Goal: Book appointment/travel/reservation

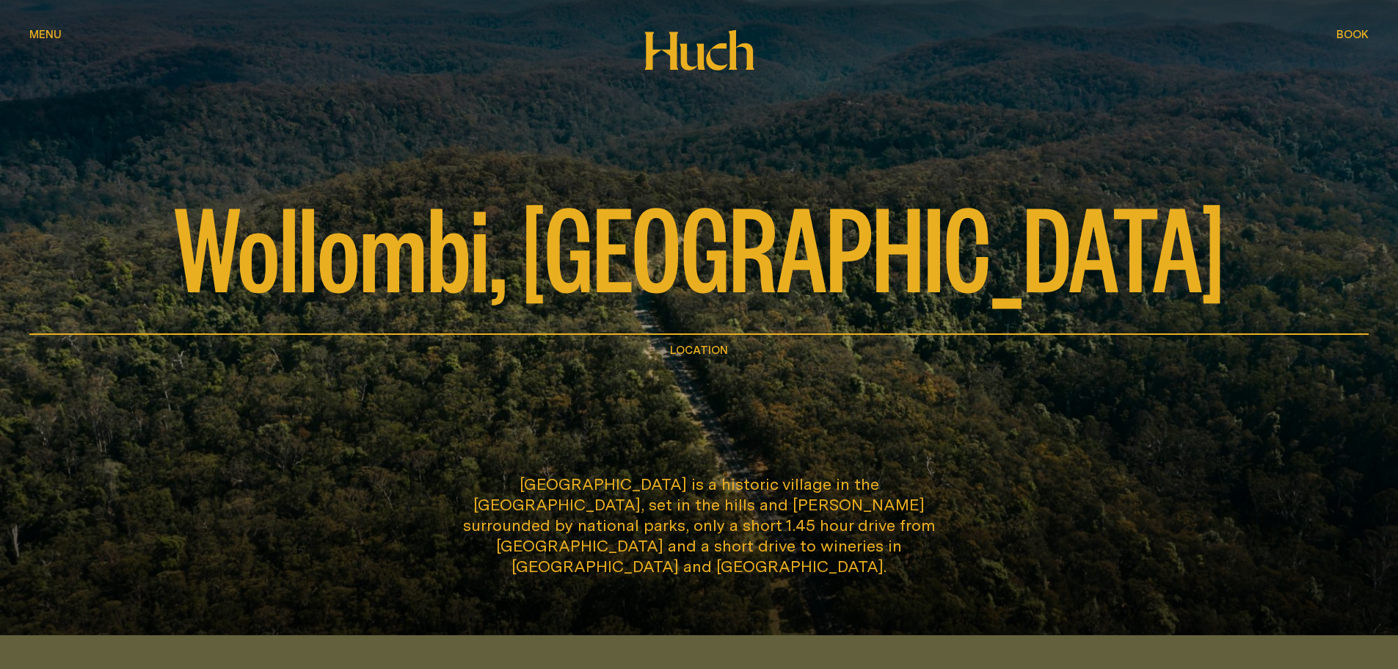
click at [1355, 35] on span "Book" at bounding box center [1352, 34] width 32 height 11
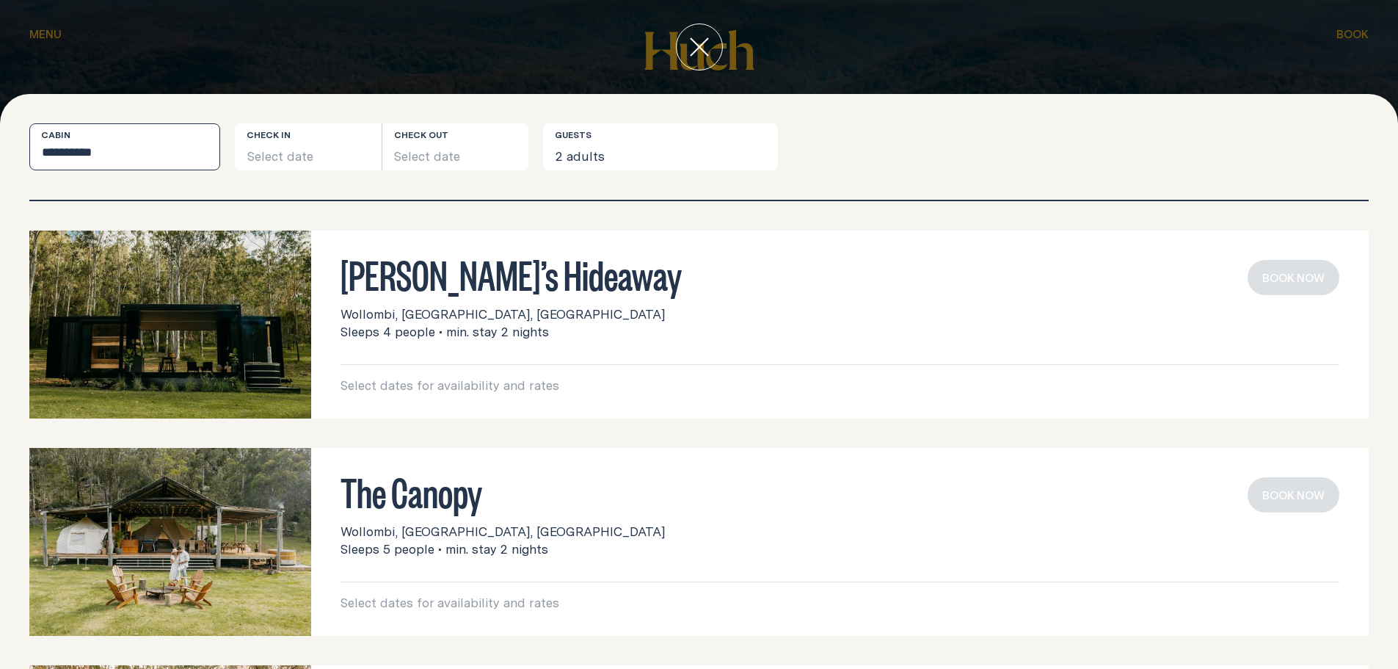
click at [118, 149] on select "**********" at bounding box center [124, 146] width 191 height 47
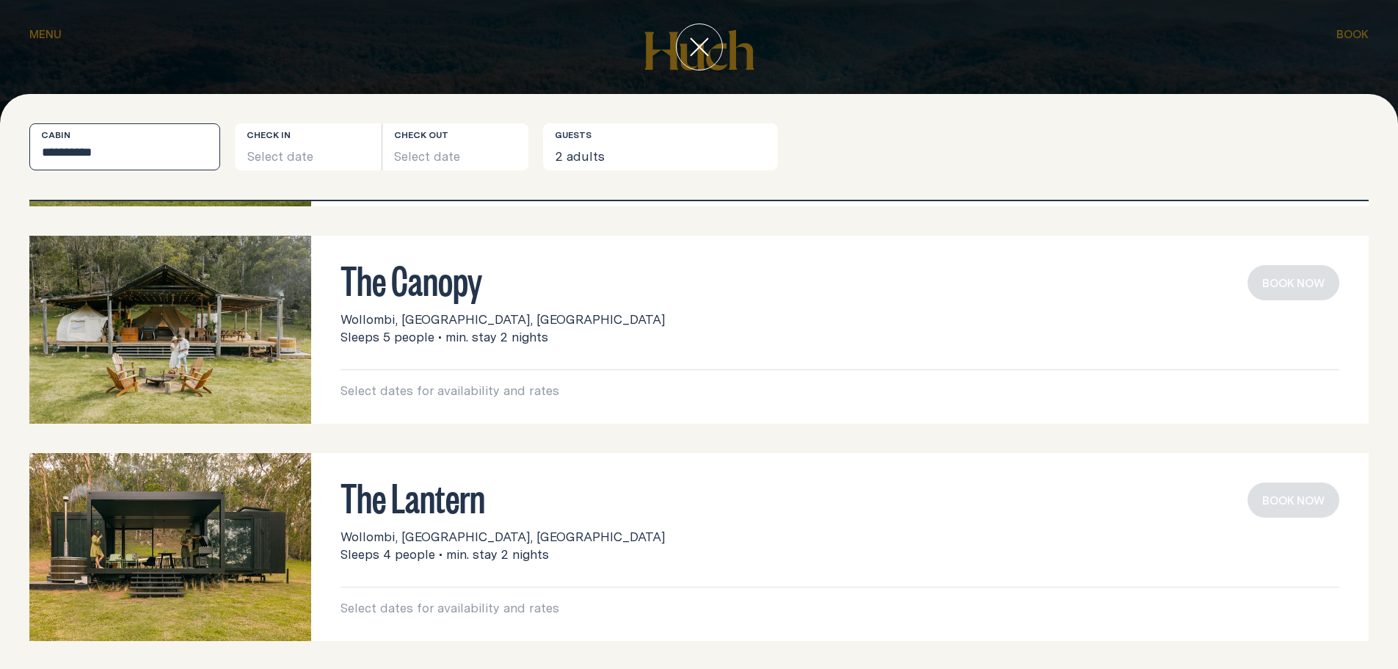
scroll to position [214, 0]
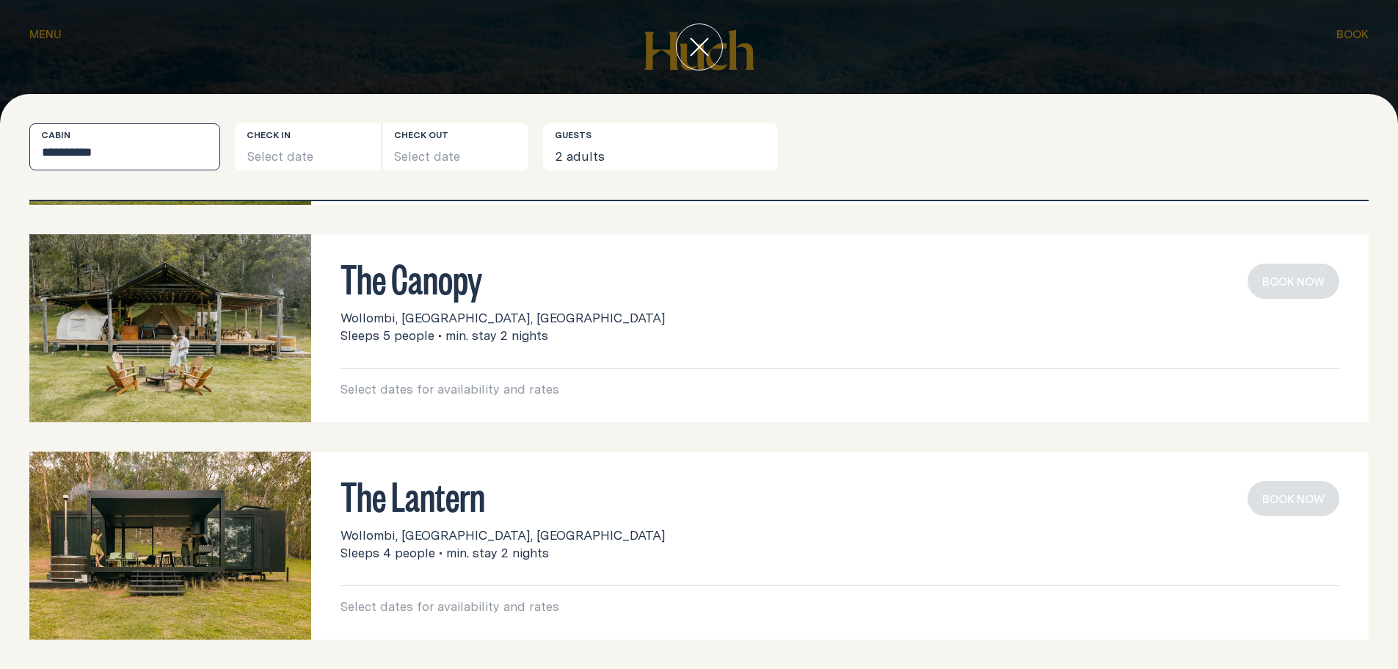
drag, startPoint x: 128, startPoint y: 154, endPoint x: 136, endPoint y: 169, distance: 16.4
click at [128, 154] on select "**********" at bounding box center [124, 146] width 191 height 47
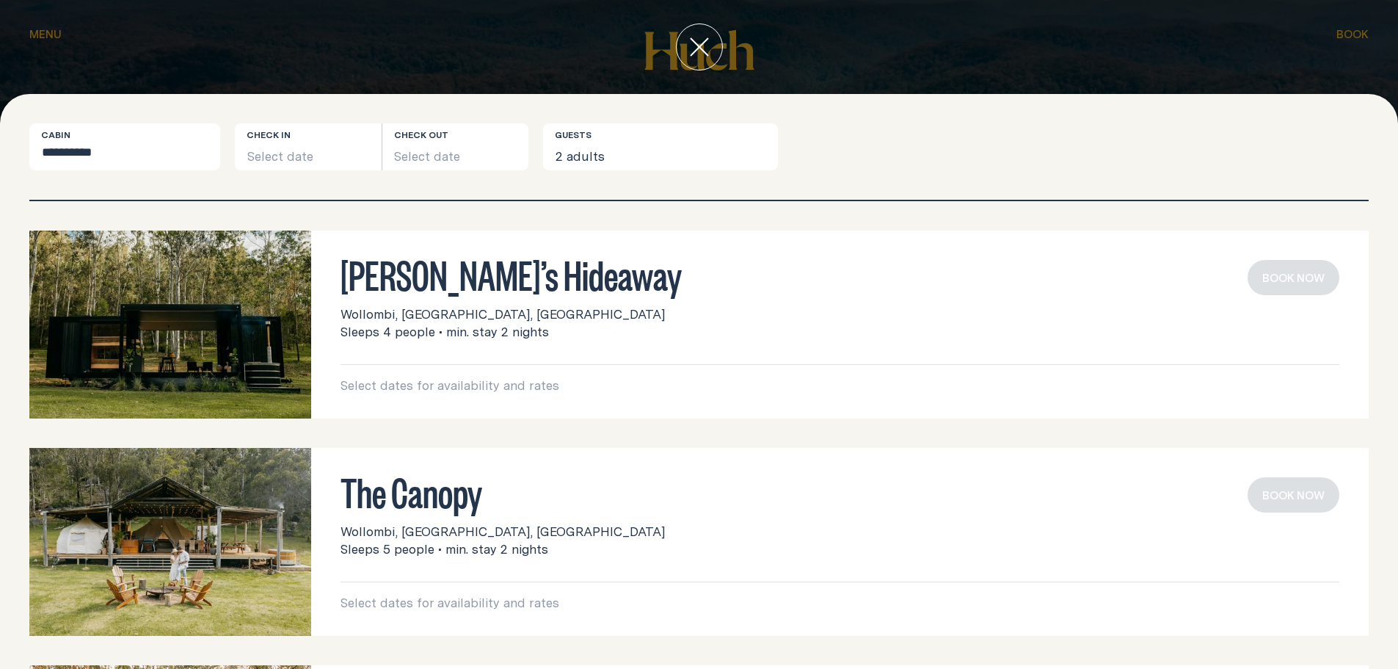
click at [45, 37] on div at bounding box center [699, 47] width 1398 height 94
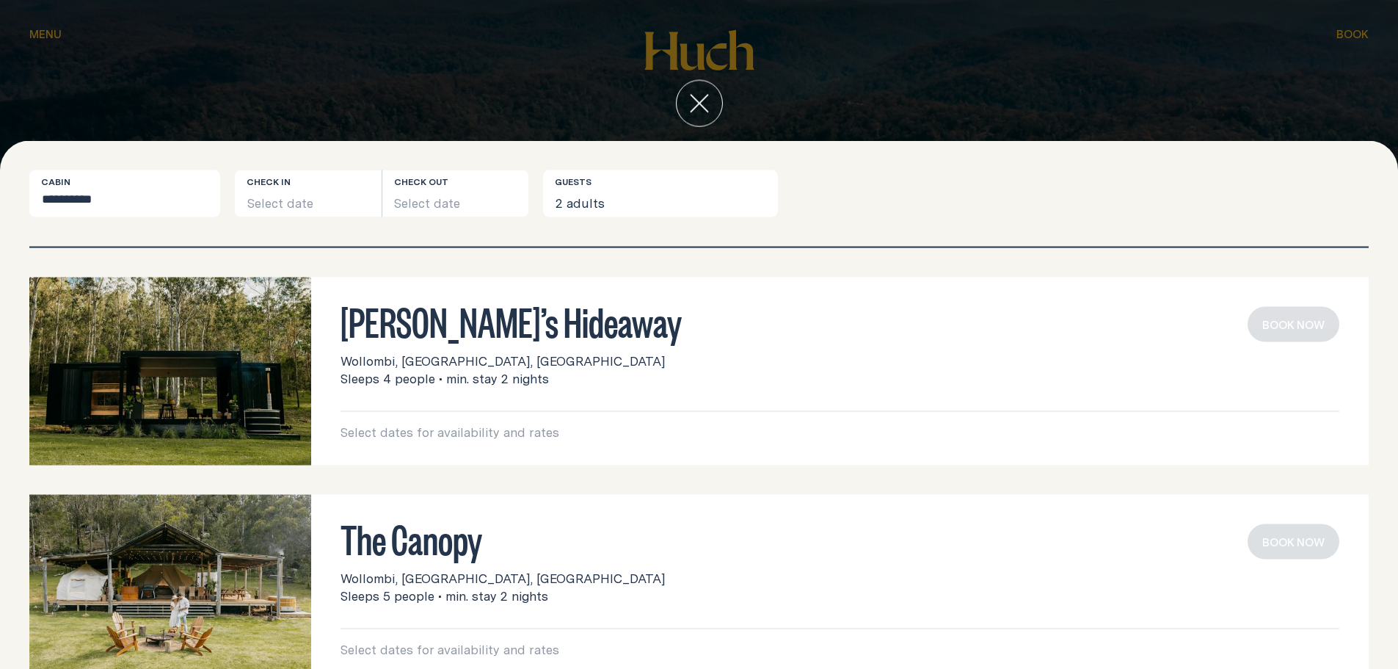
click at [45, 40] on span "Menu" at bounding box center [45, 45] width 32 height 11
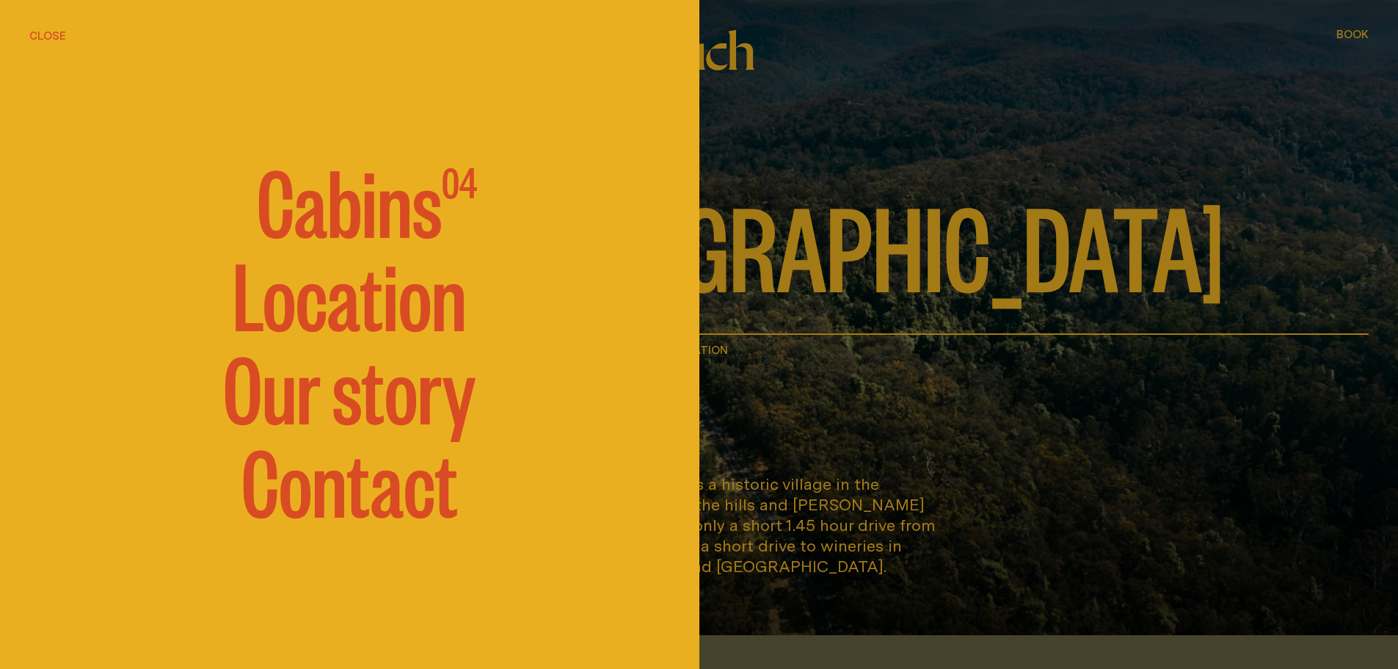
click at [341, 317] on link "Location" at bounding box center [350, 292] width 234 height 88
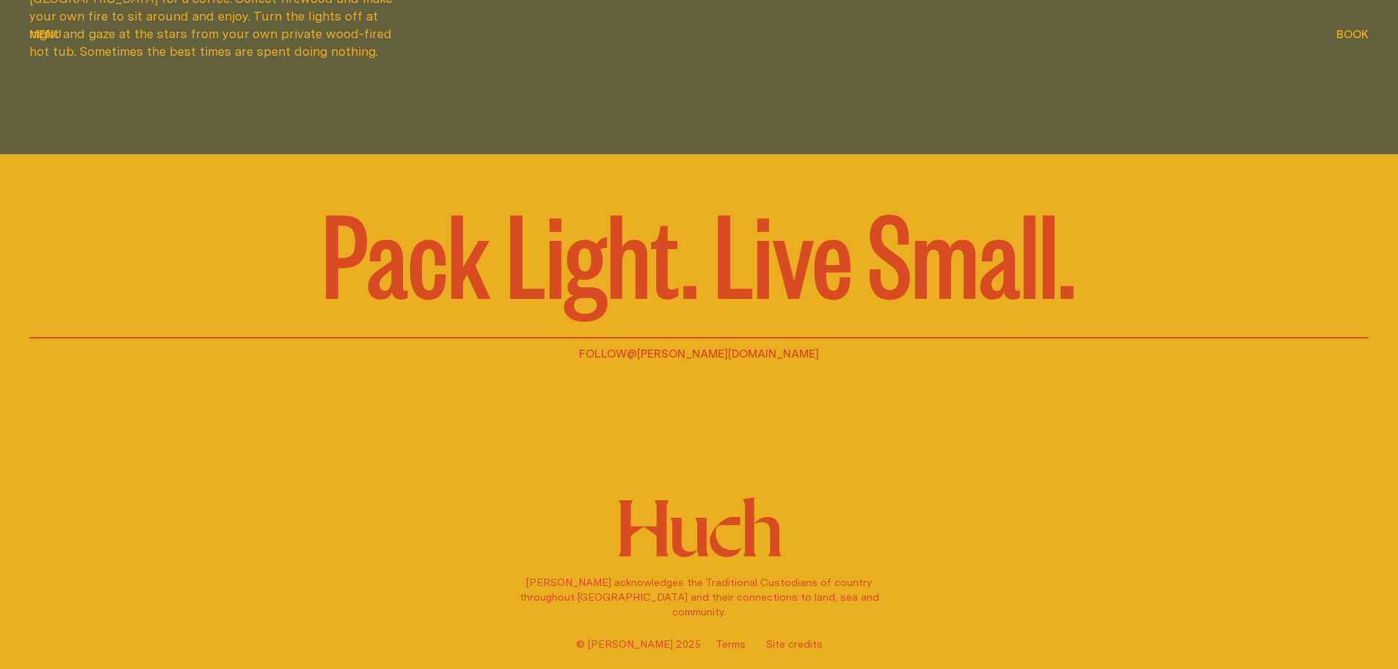
scroll to position [4863, 0]
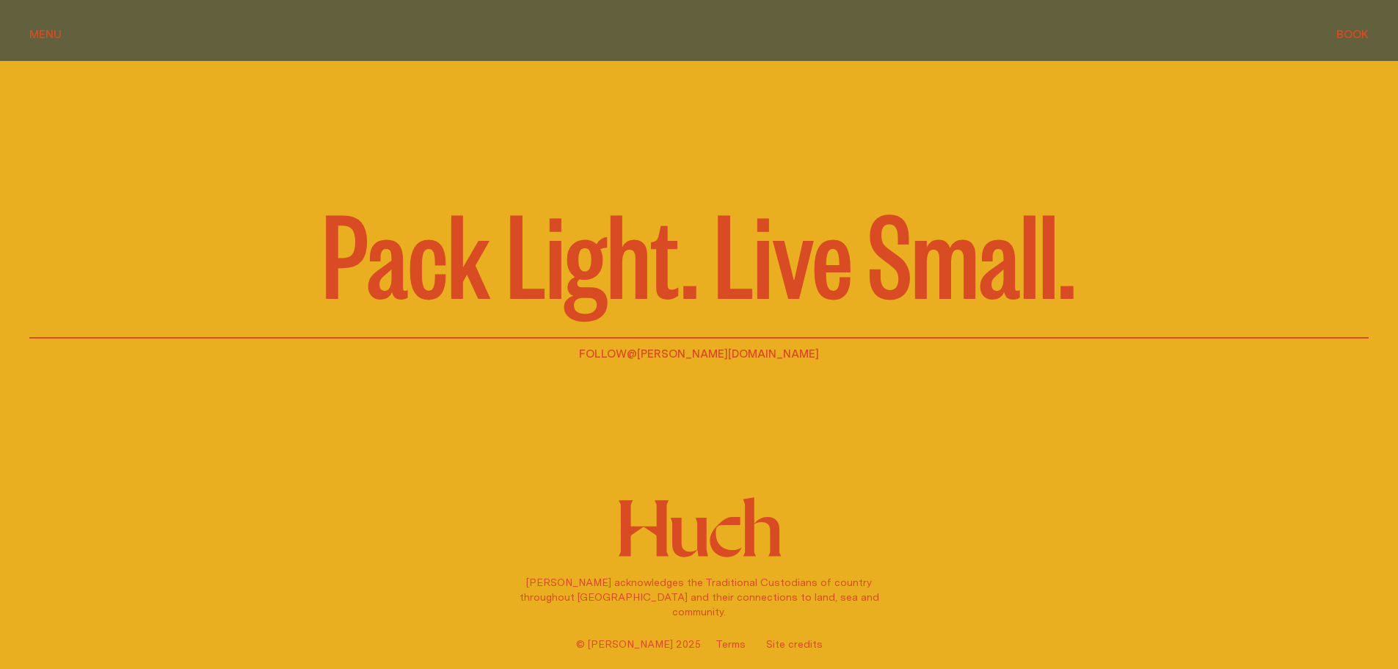
click at [54, 39] on span "Menu" at bounding box center [45, 34] width 32 height 11
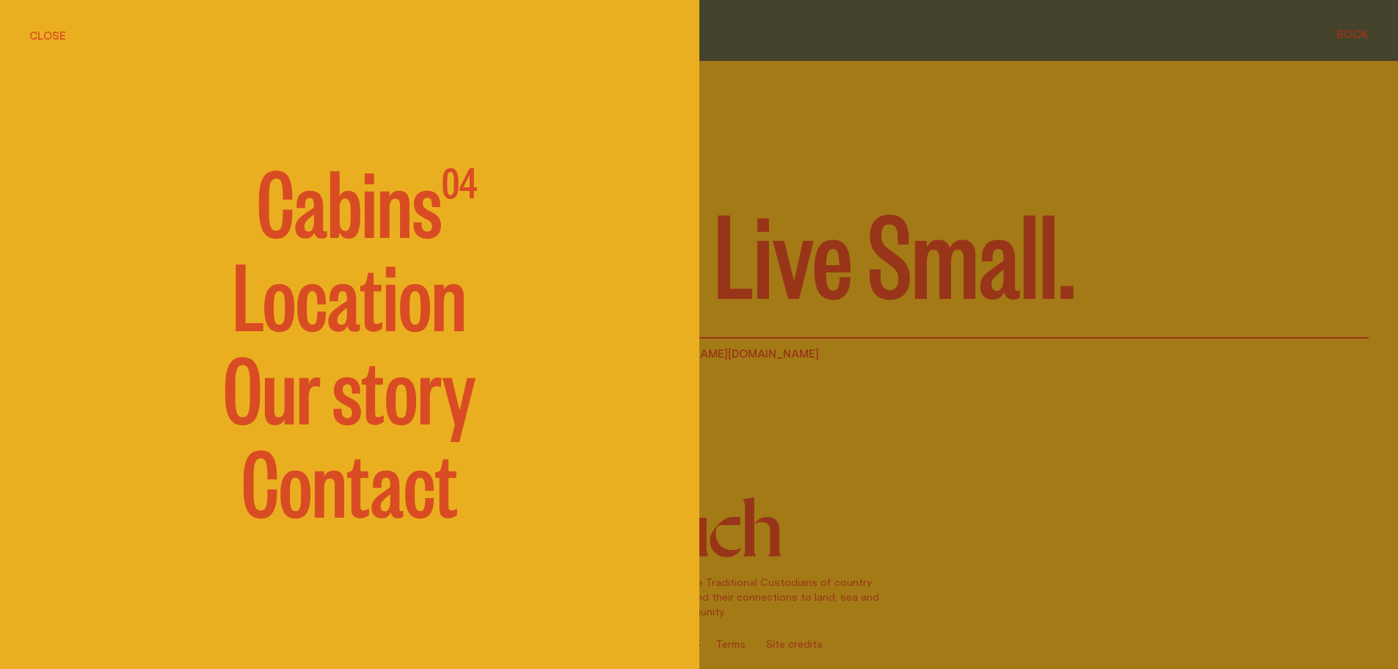
click at [326, 394] on link "Our story" at bounding box center [349, 385] width 252 height 88
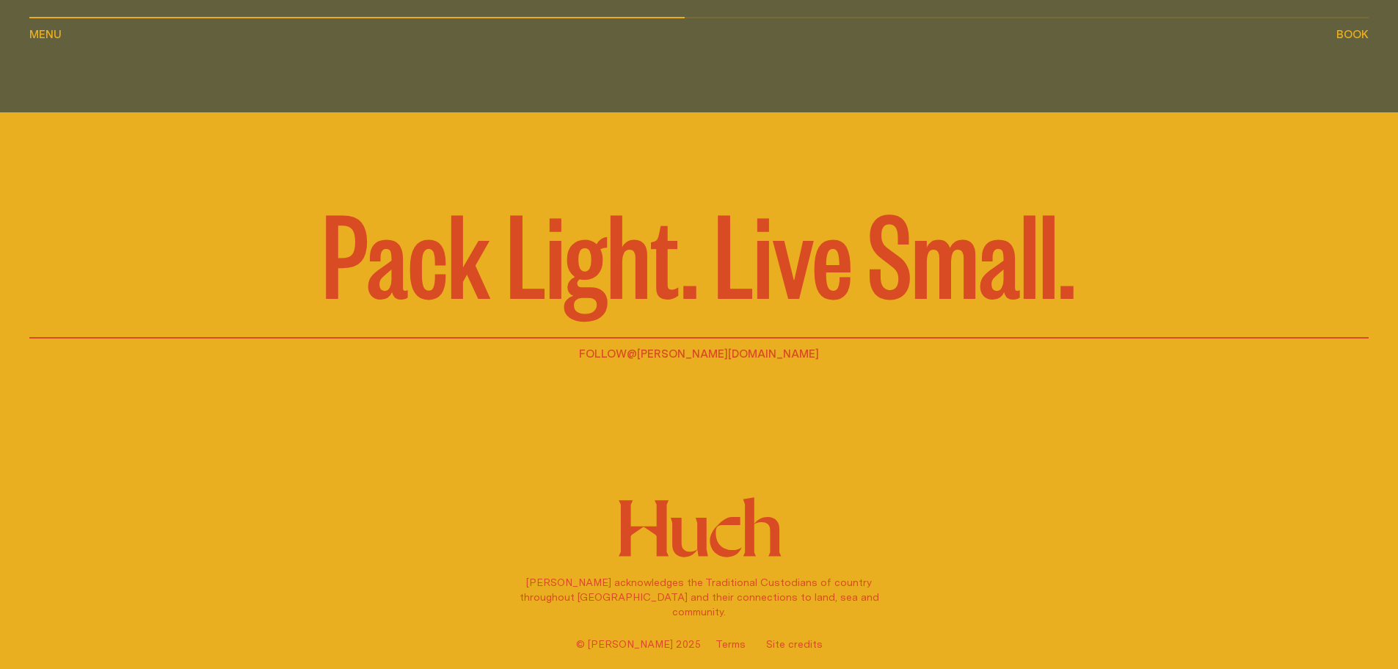
scroll to position [2582, 0]
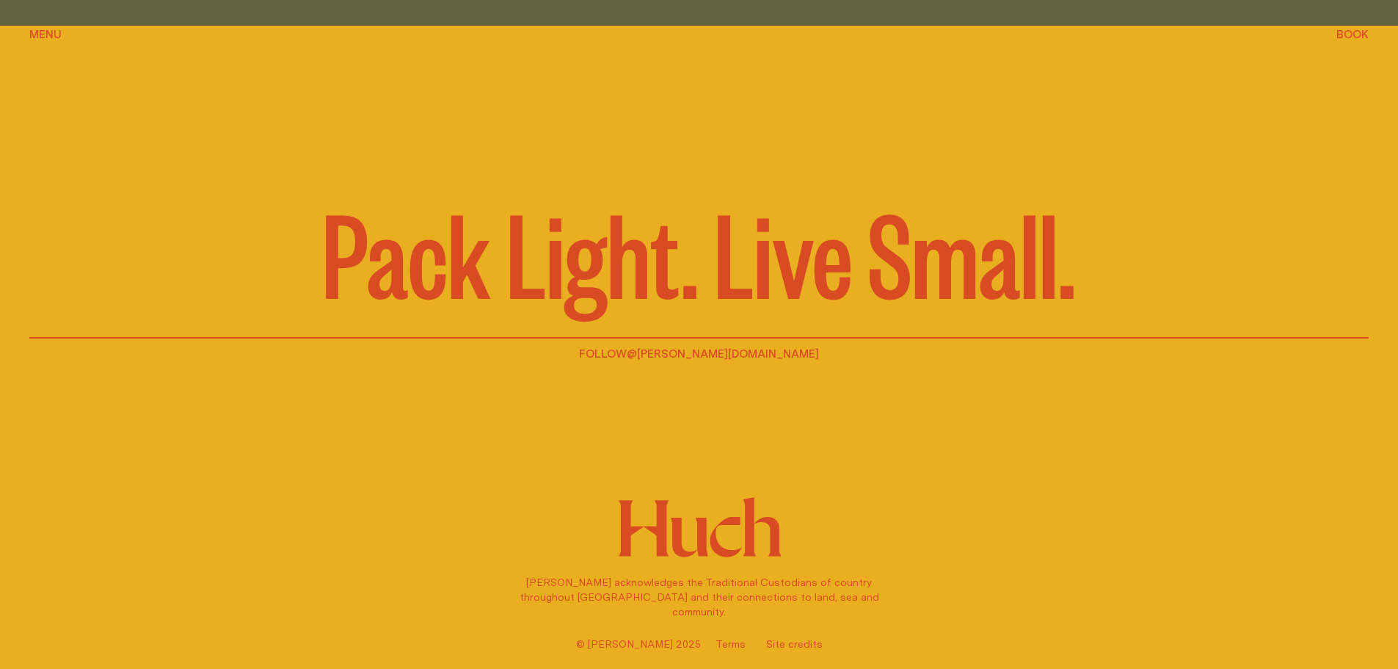
click at [1356, 32] on span "Book" at bounding box center [1352, 34] width 32 height 11
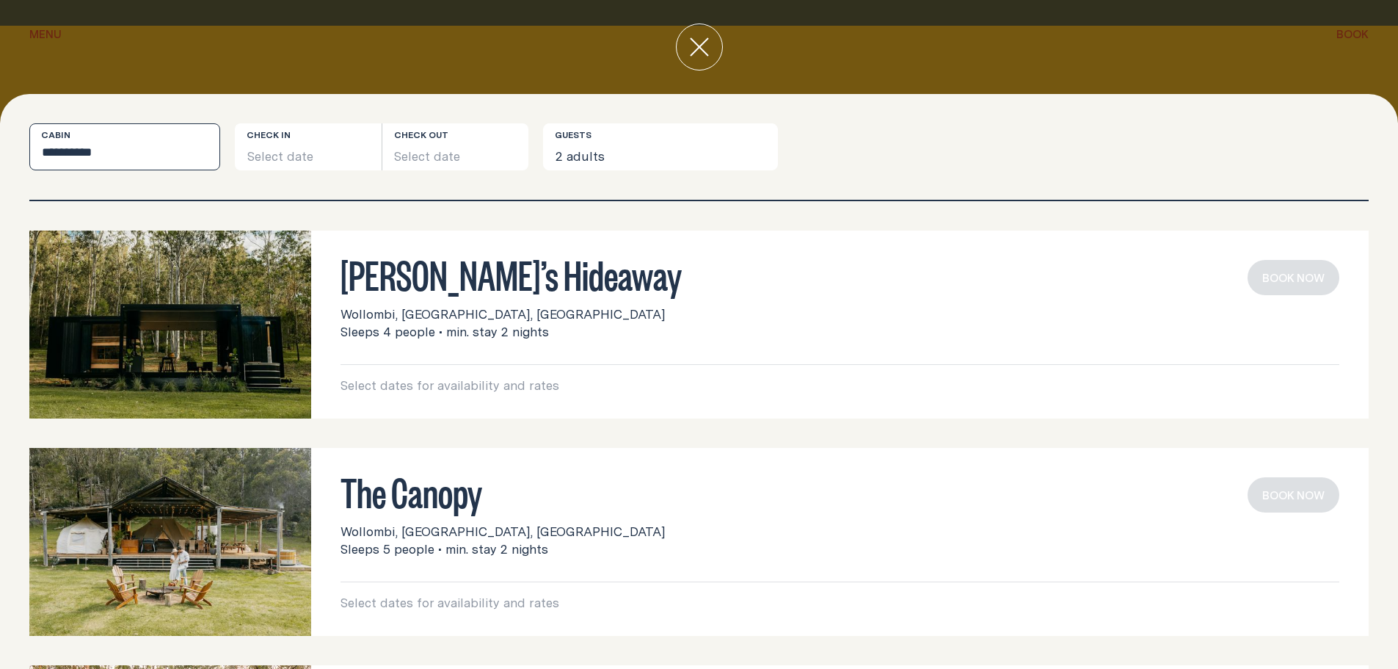
click at [134, 155] on select "**********" at bounding box center [124, 146] width 191 height 47
select select "******"
click at [29, 123] on select "**********" at bounding box center [124, 146] width 191 height 47
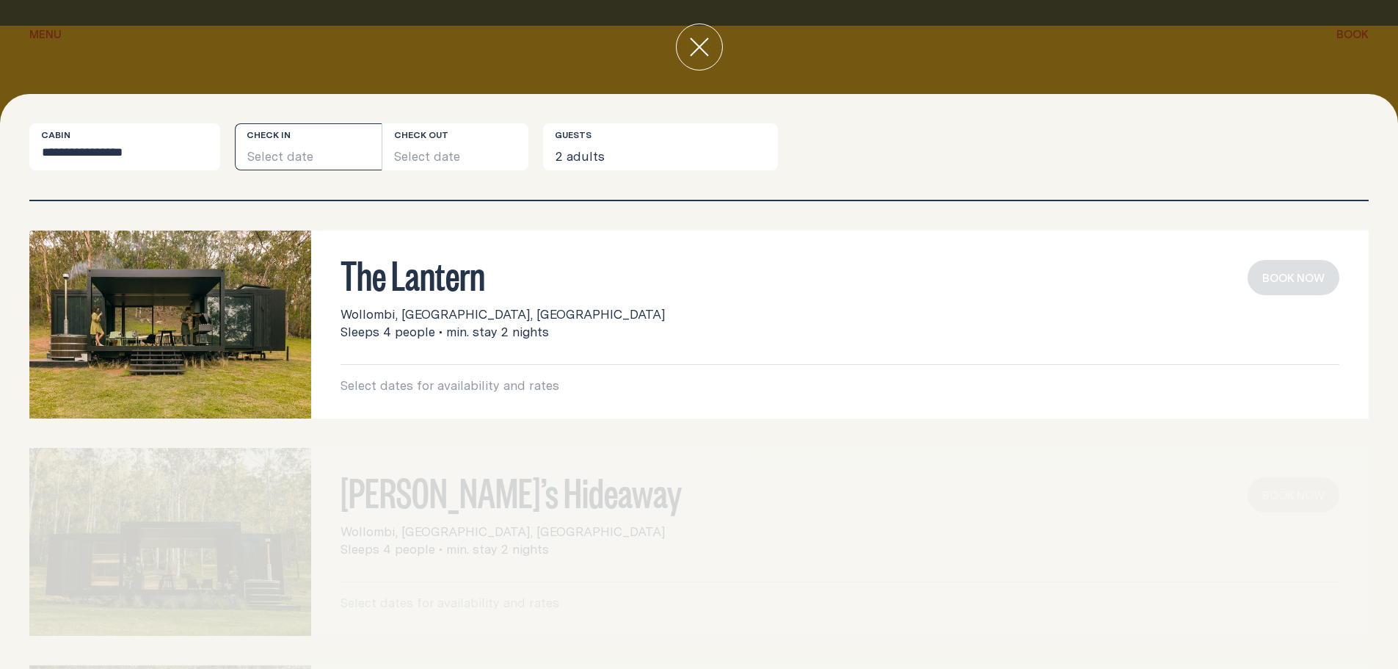
click at [309, 153] on button "Select date" at bounding box center [308, 146] width 147 height 47
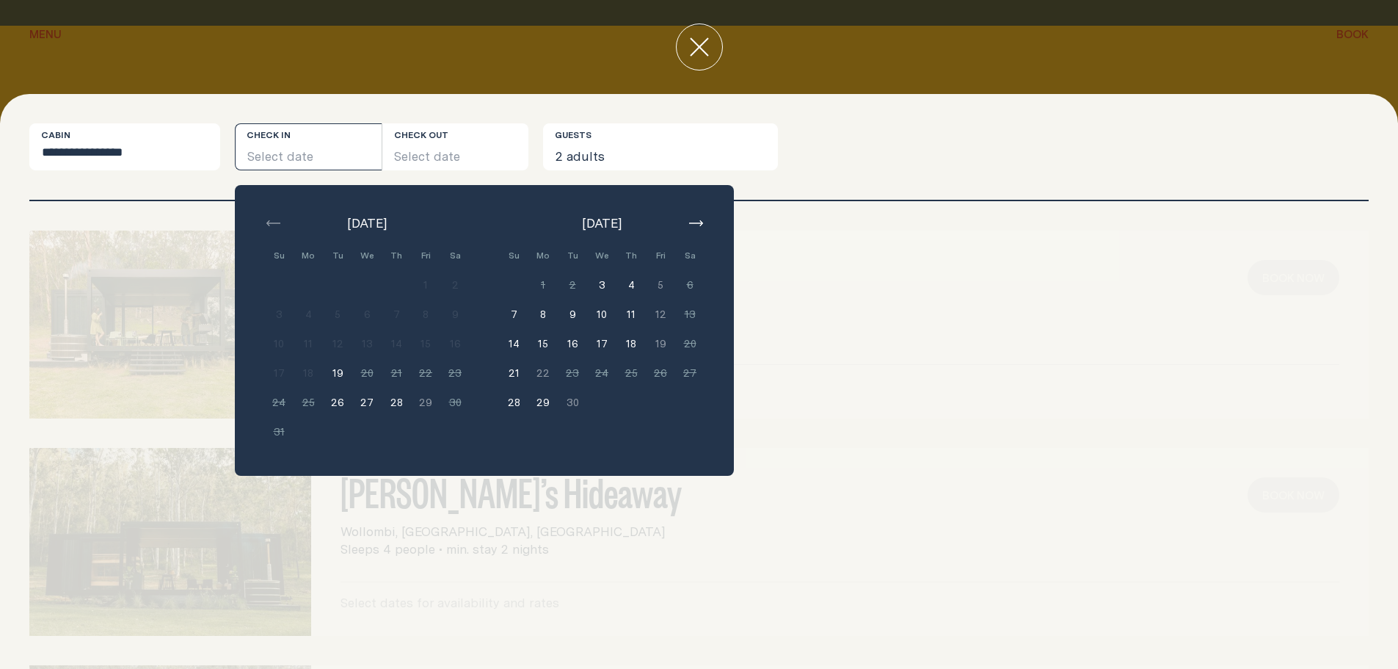
click at [694, 220] on icon "button" at bounding box center [696, 223] width 14 height 6
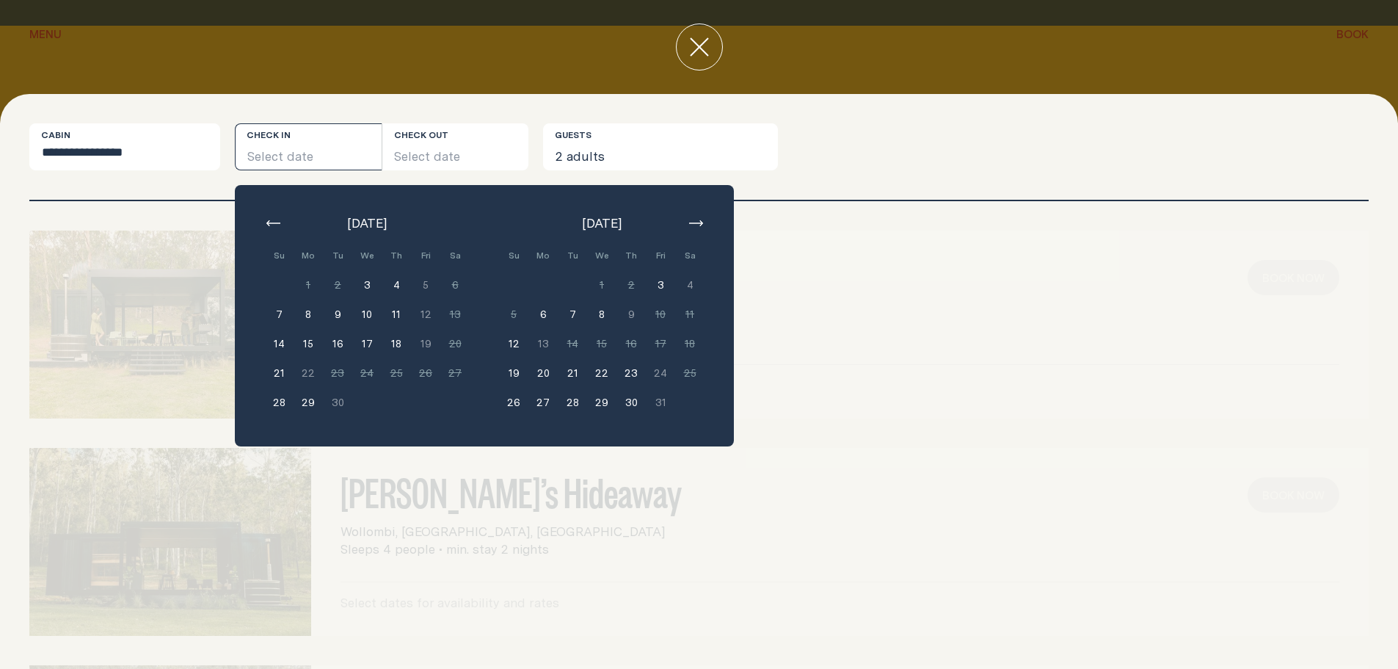
click at [694, 220] on icon "button" at bounding box center [696, 223] width 14 height 6
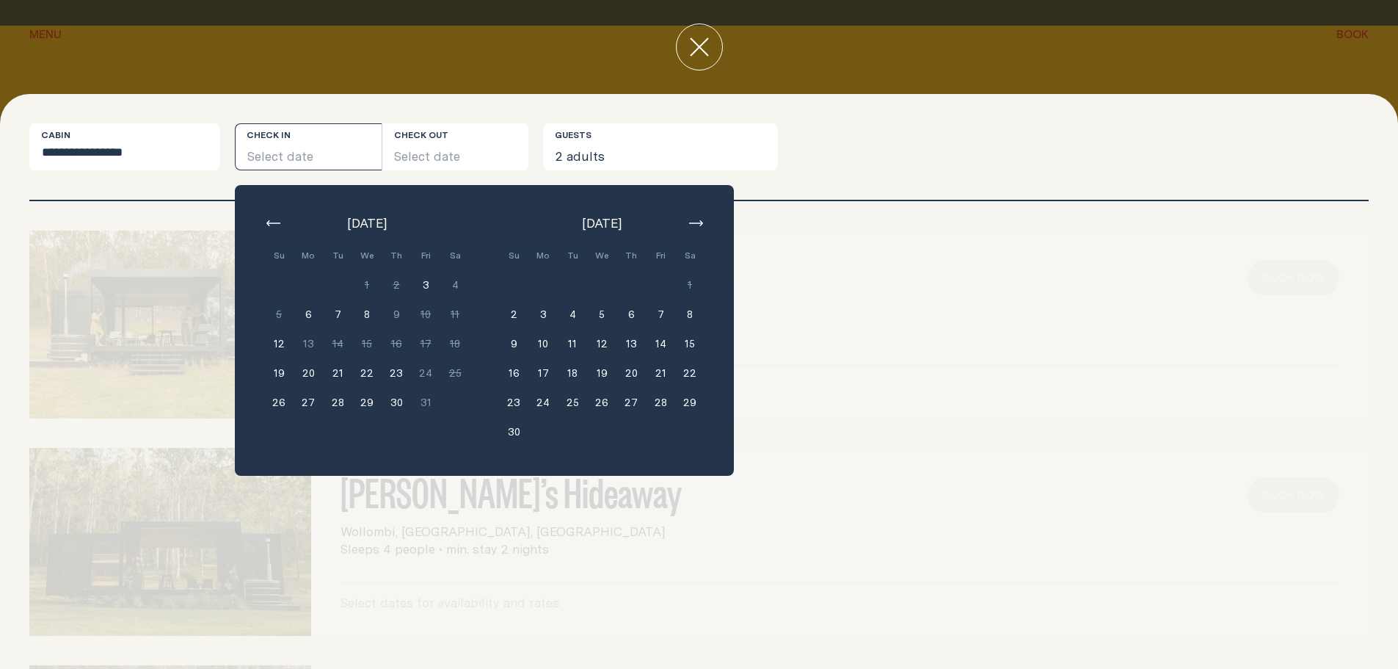
click at [694, 220] on icon "button" at bounding box center [696, 223] width 14 height 6
click at [545, 345] on button "15" at bounding box center [542, 343] width 29 height 29
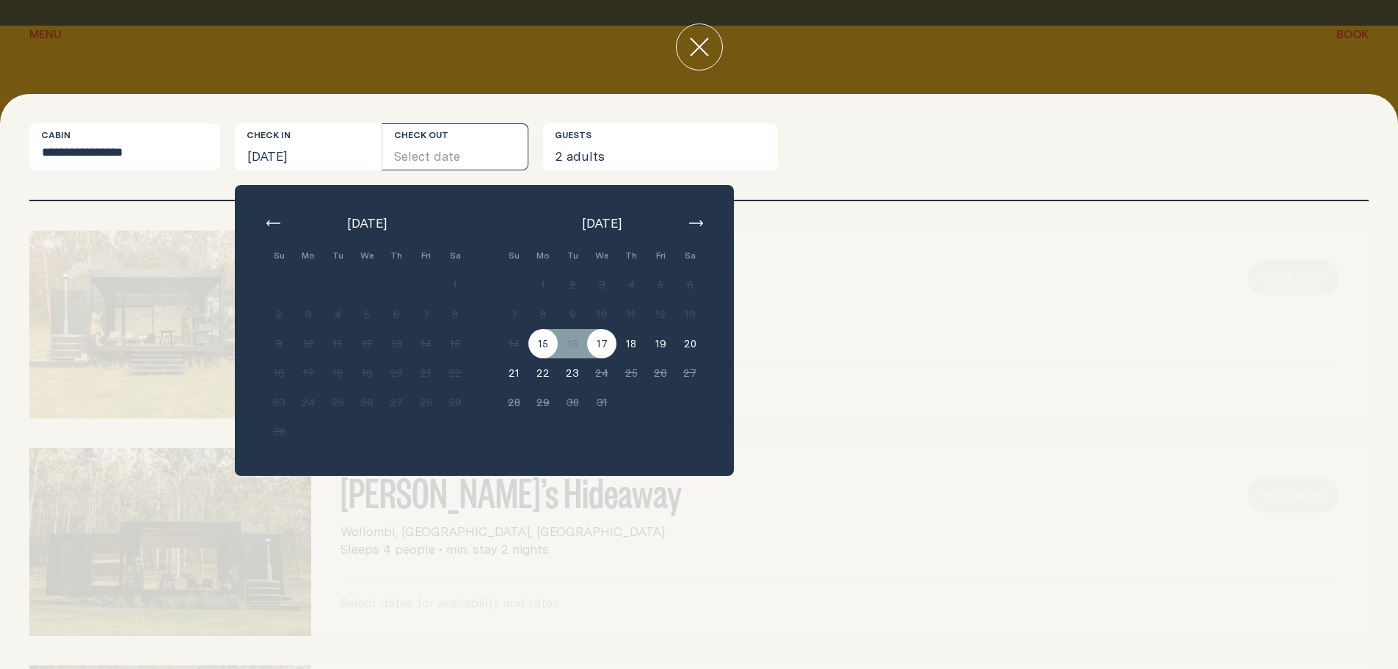
click at [604, 341] on button "17" at bounding box center [601, 343] width 29 height 29
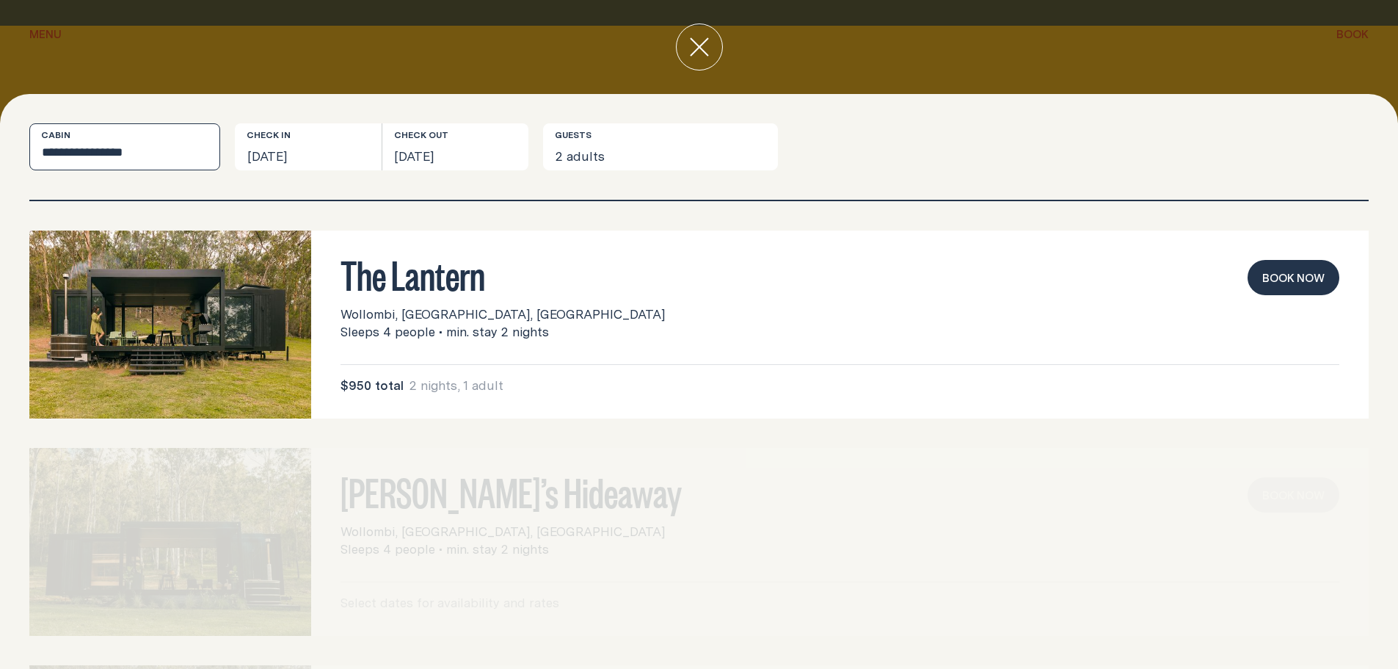
click at [166, 151] on select "**********" at bounding box center [124, 146] width 191 height 47
select select
click at [29, 123] on select "**********" at bounding box center [124, 146] width 191 height 47
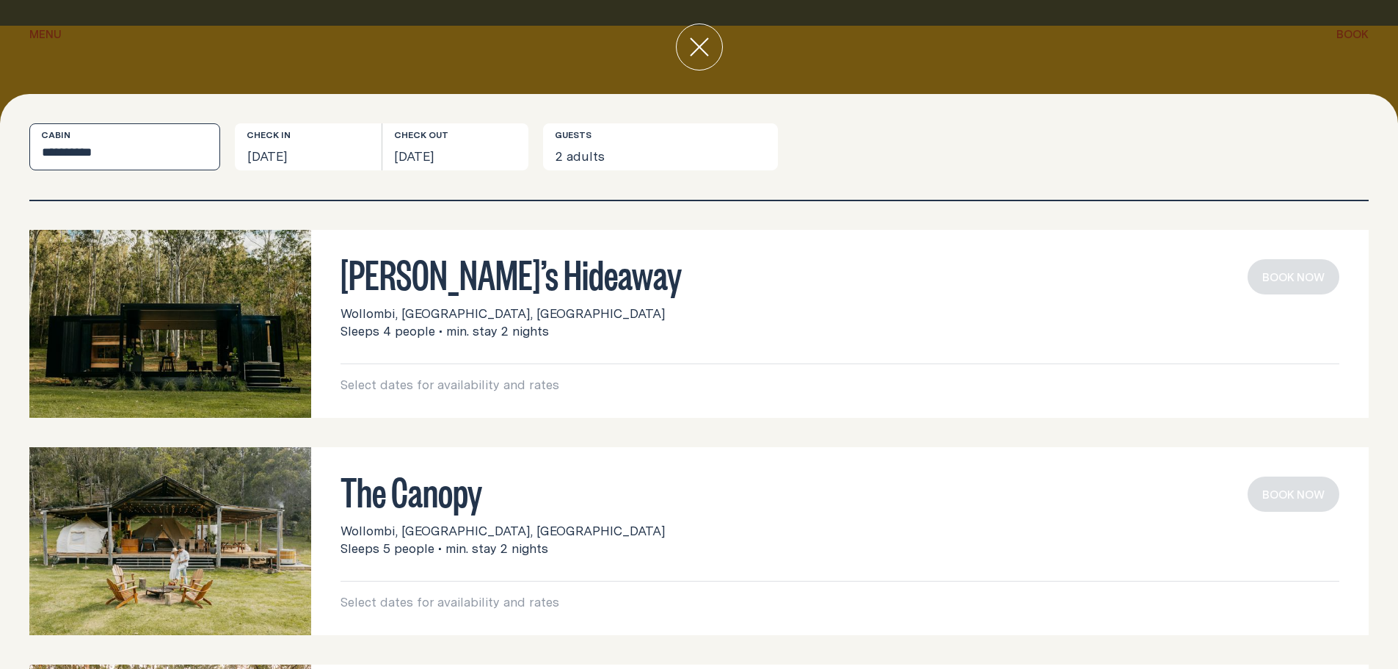
scroll to position [0, 0]
click at [315, 154] on button "[DATE]" at bounding box center [308, 146] width 147 height 47
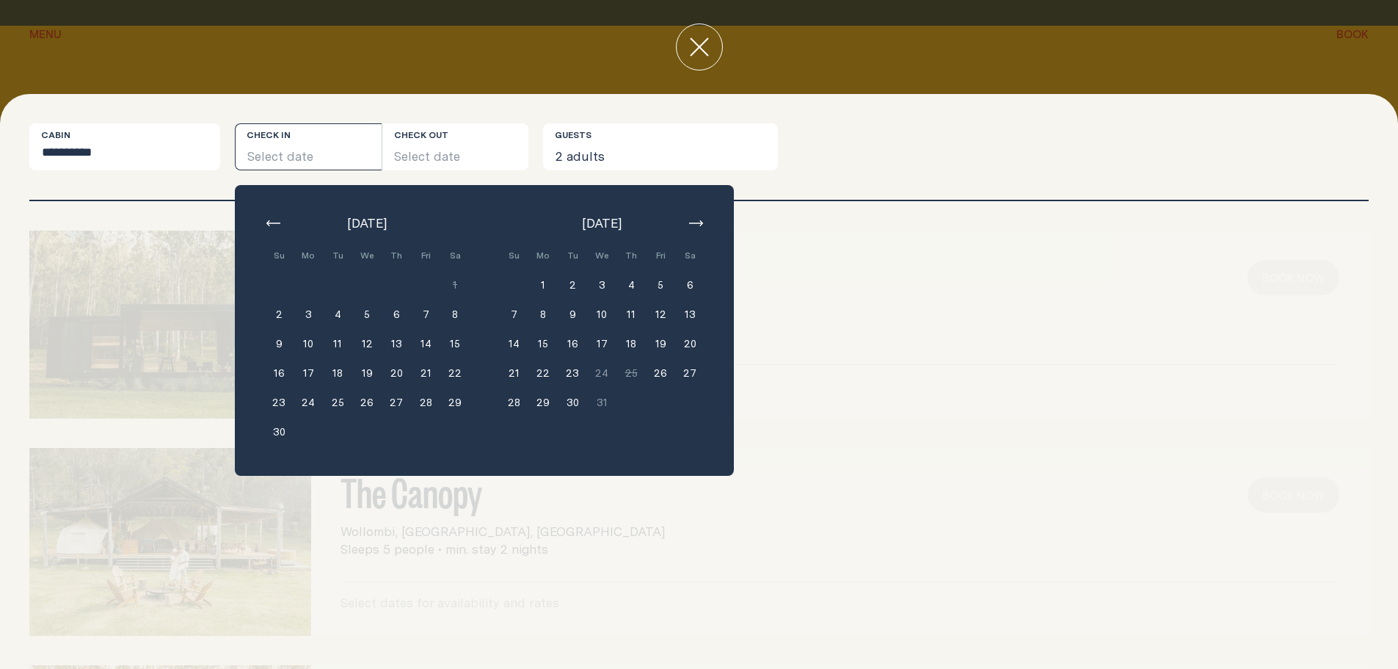
click at [661, 283] on button "5" at bounding box center [660, 284] width 29 height 29
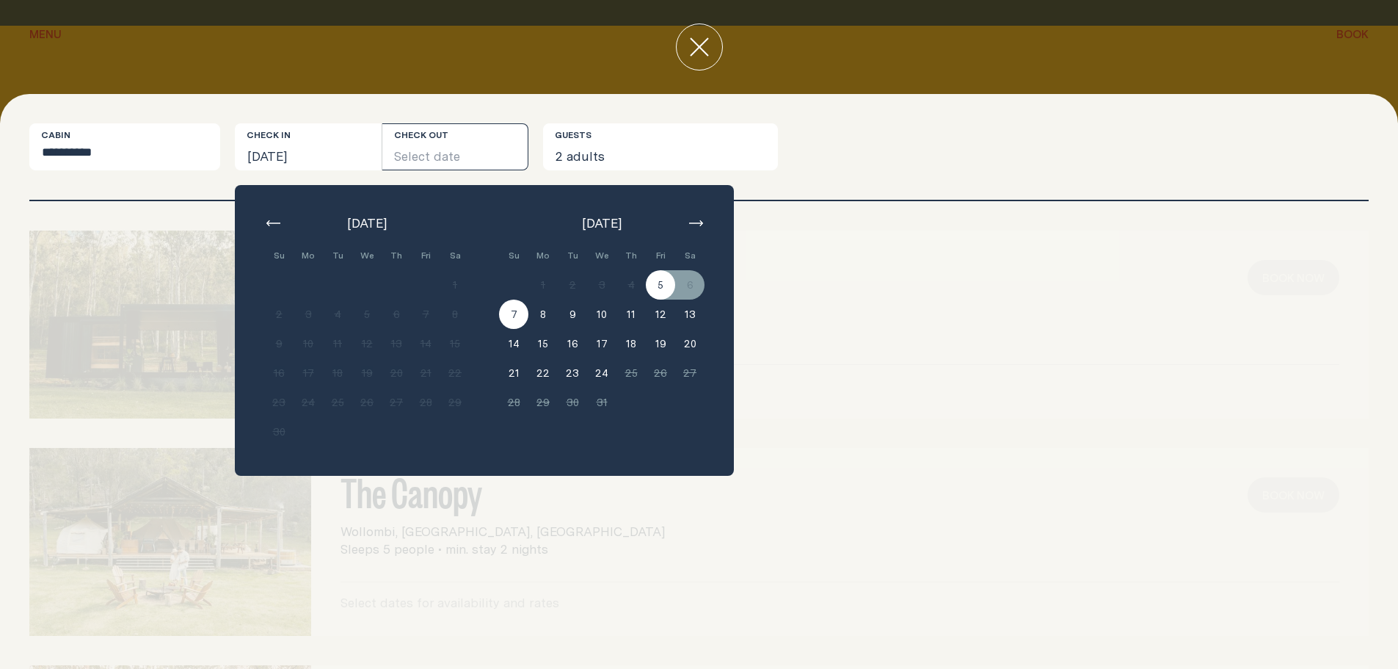
click at [520, 316] on button "7" at bounding box center [513, 313] width 29 height 29
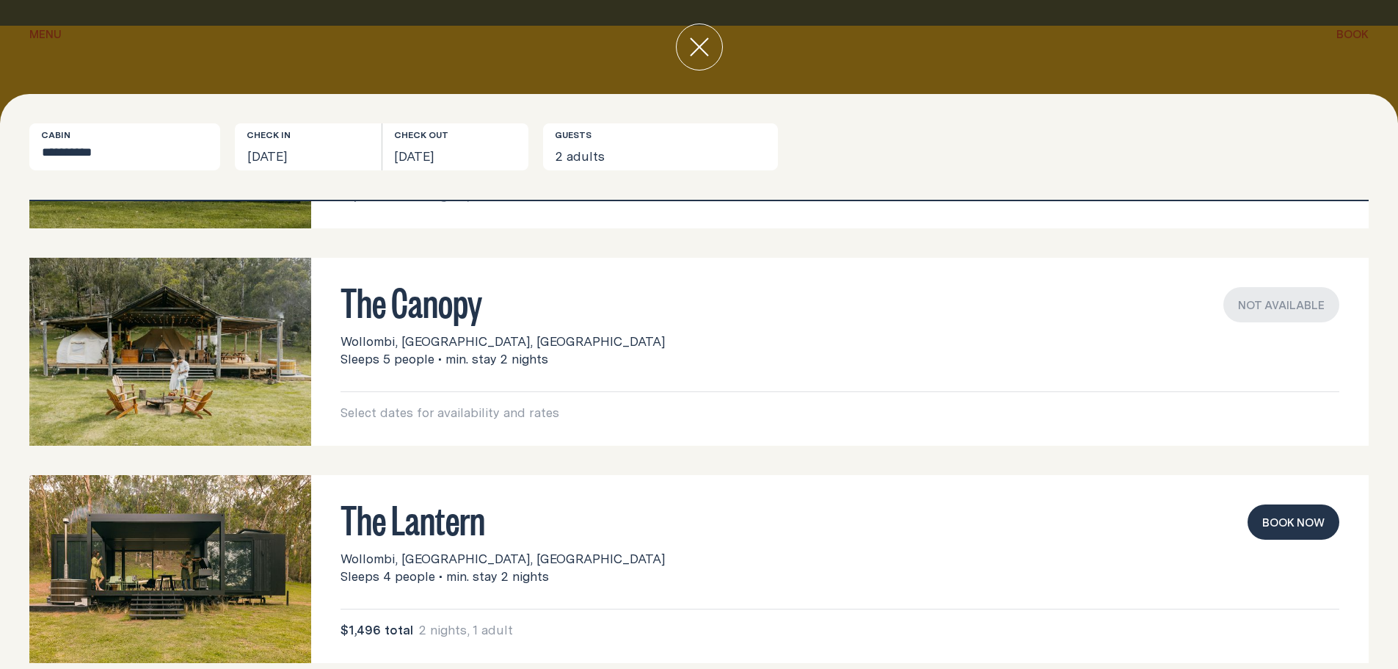
scroll to position [214, 0]
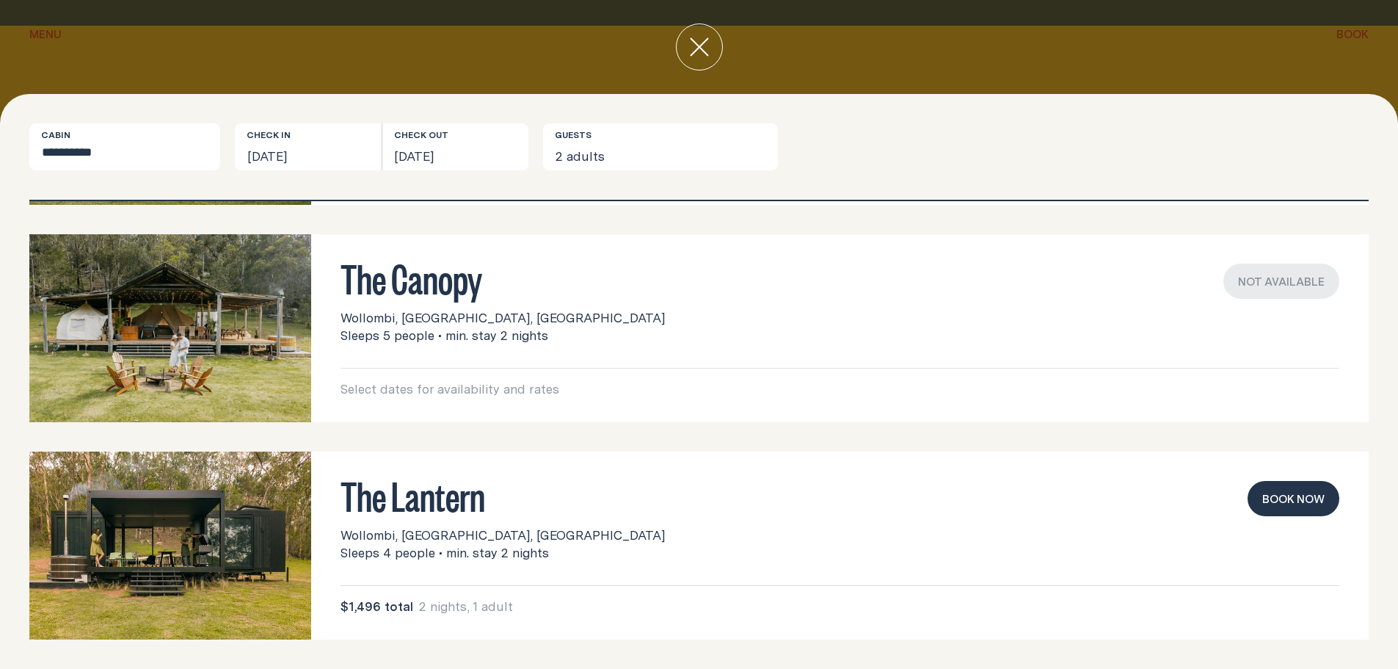
click at [704, 50] on icon "close" at bounding box center [699, 46] width 19 height 19
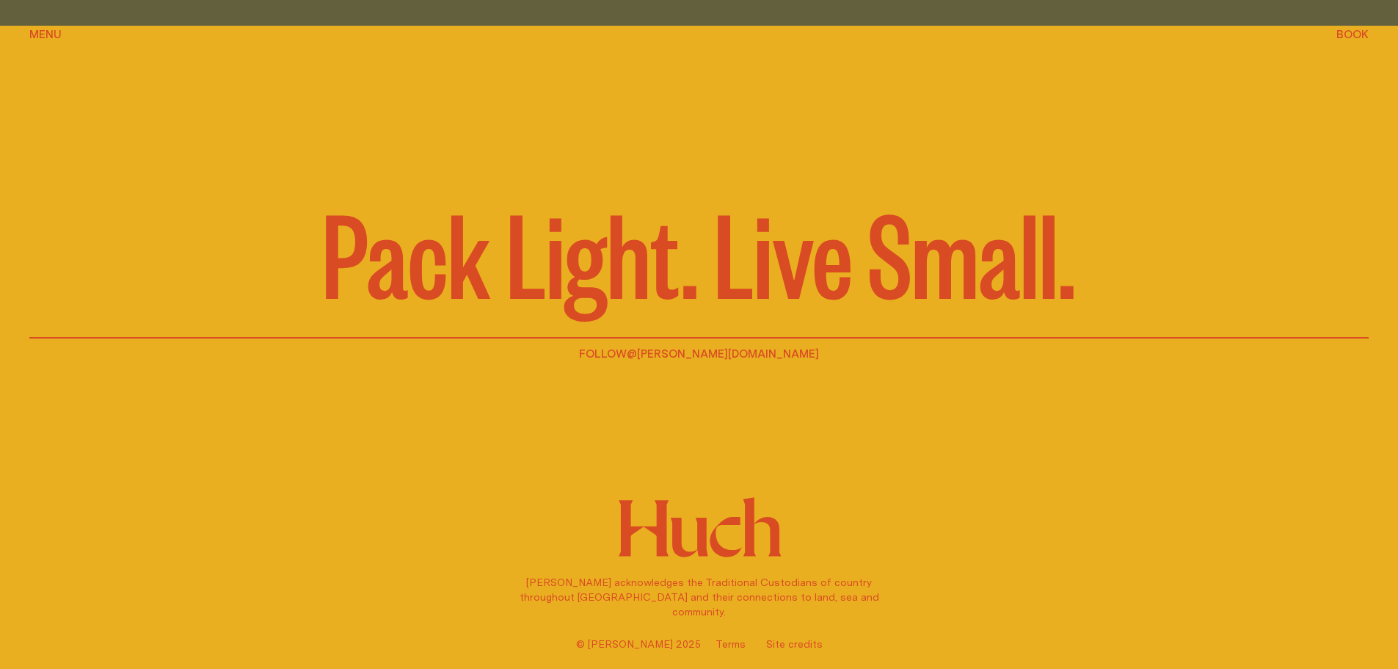
click at [54, 36] on span "Menu" at bounding box center [45, 34] width 32 height 11
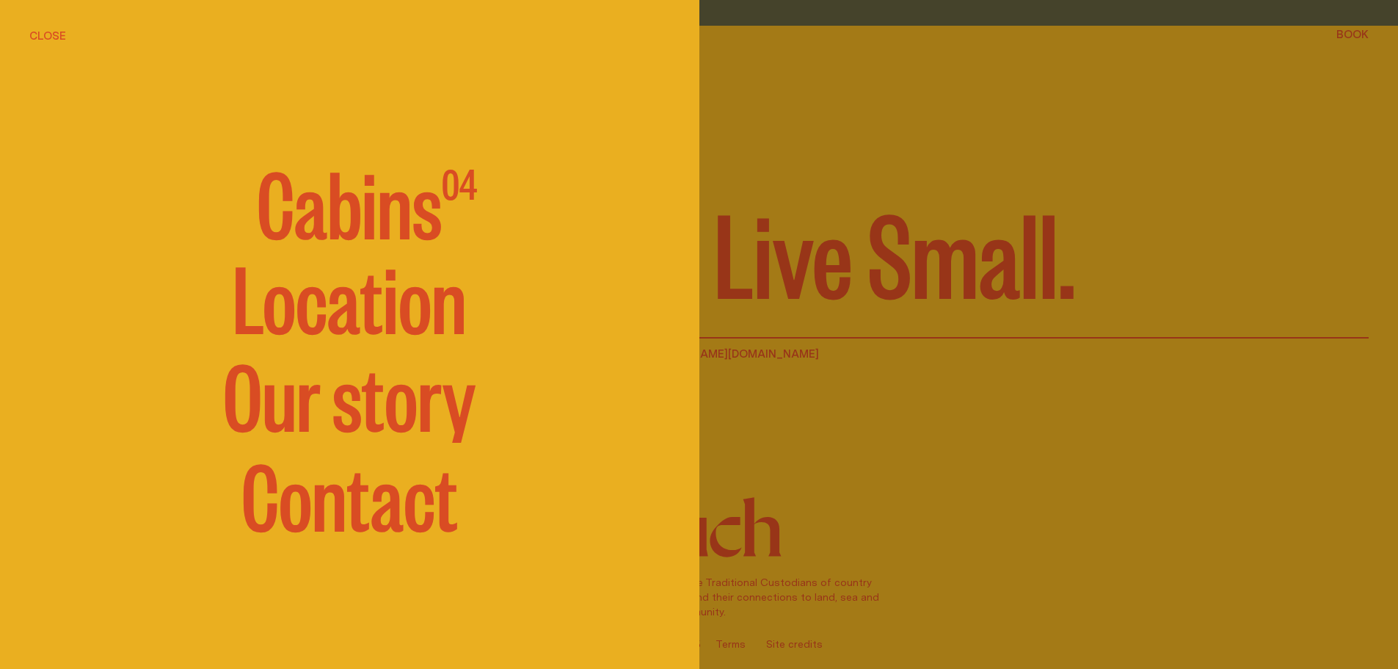
click at [332, 222] on span "Cabins" at bounding box center [349, 200] width 185 height 88
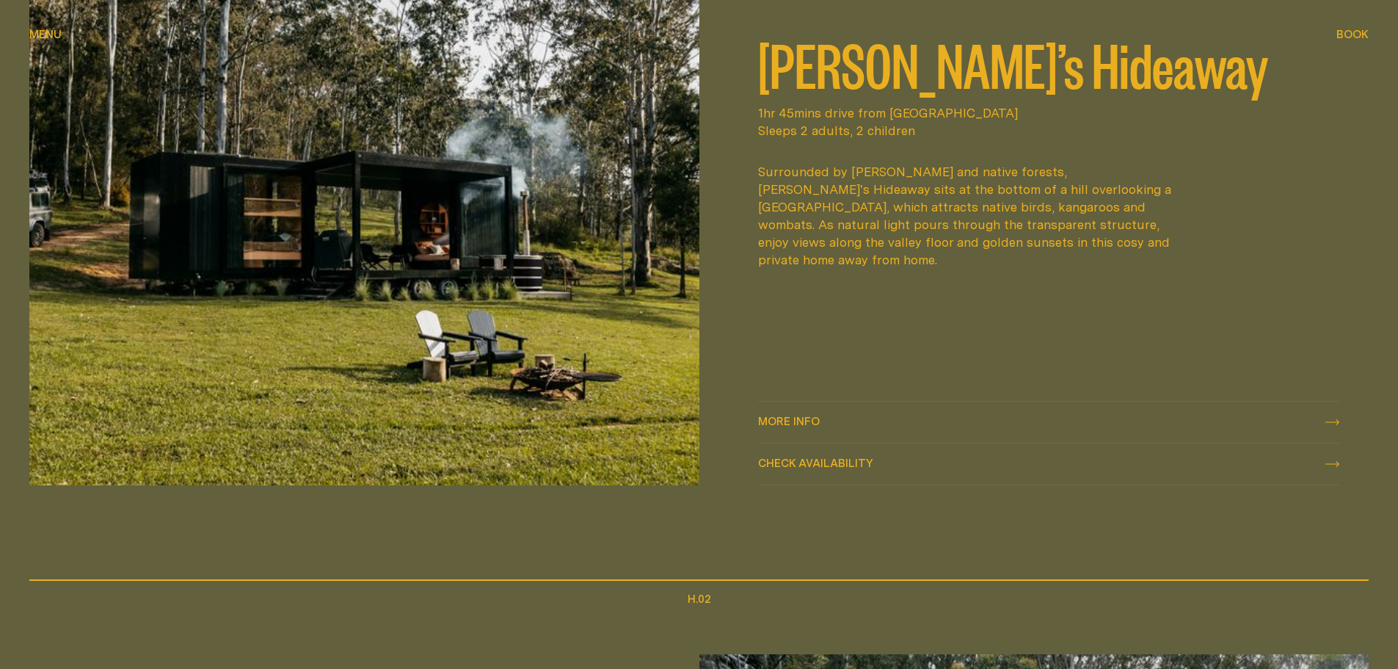
scroll to position [881, 0]
click at [1336, 425] on div "More info More info" at bounding box center [1049, 421] width 582 height 18
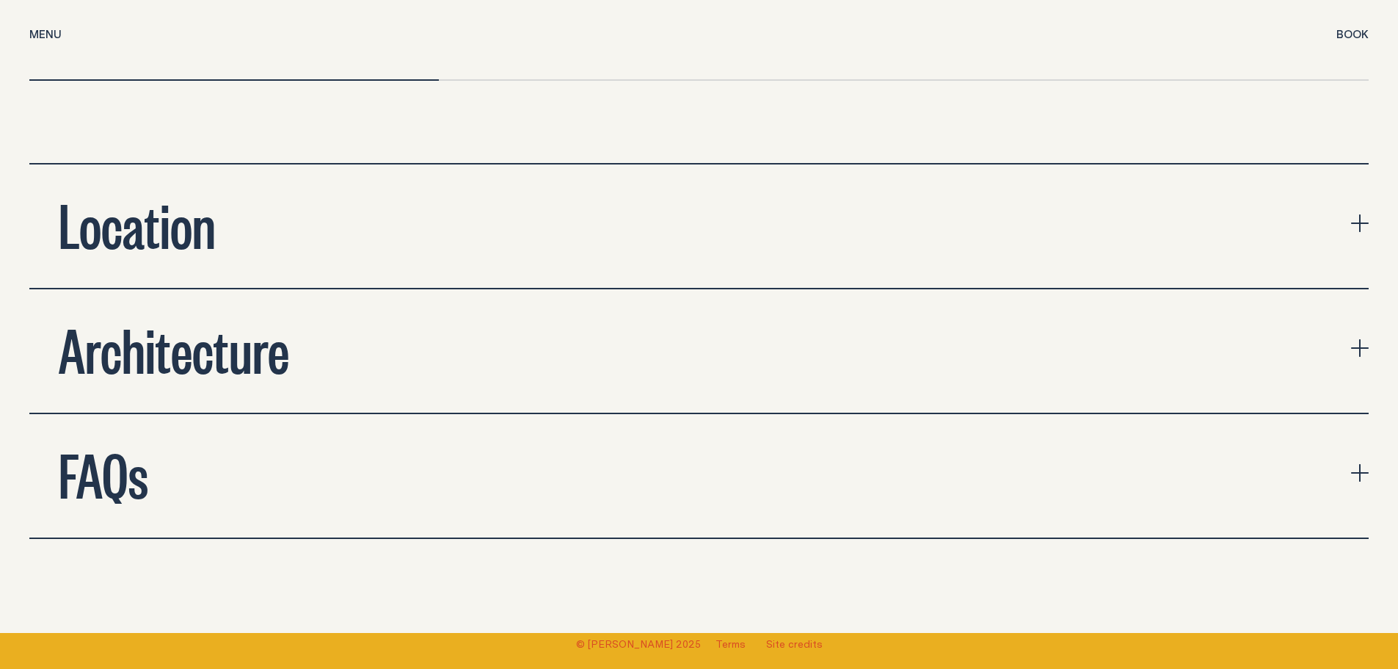
scroll to position [5137, 0]
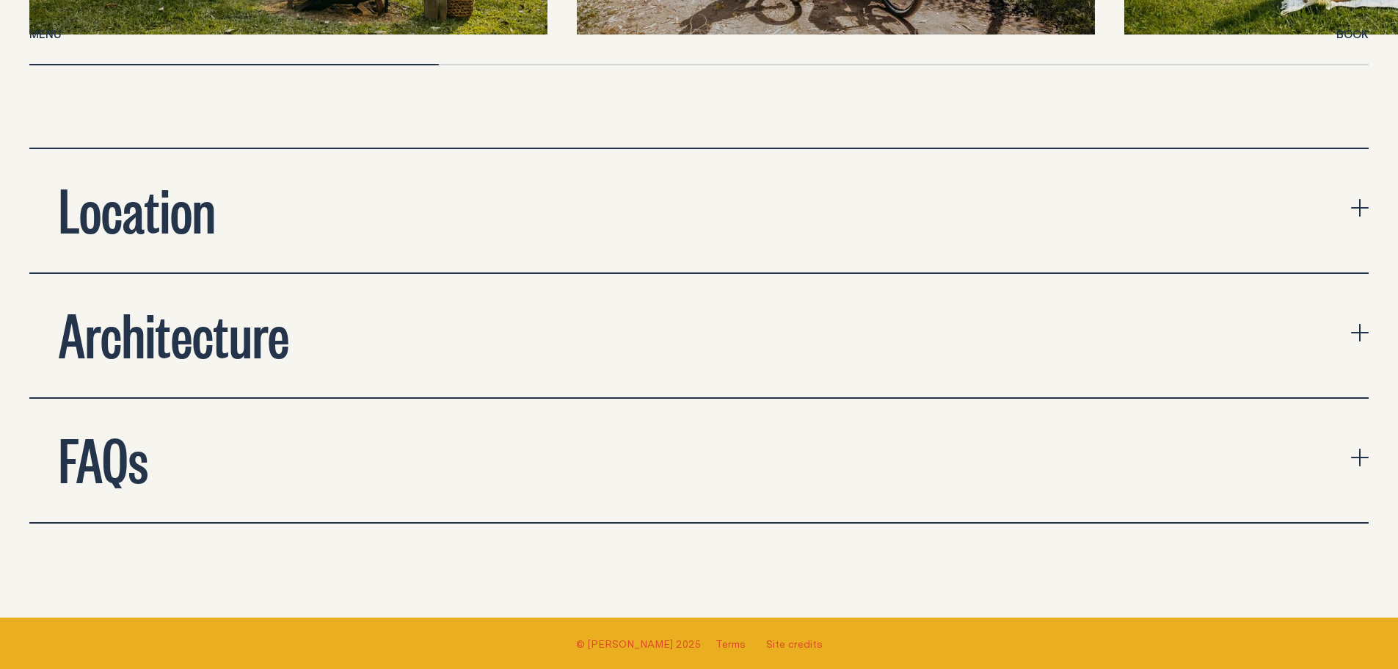
click at [1361, 199] on icon "expand accordion" at bounding box center [1360, 208] width 18 height 18
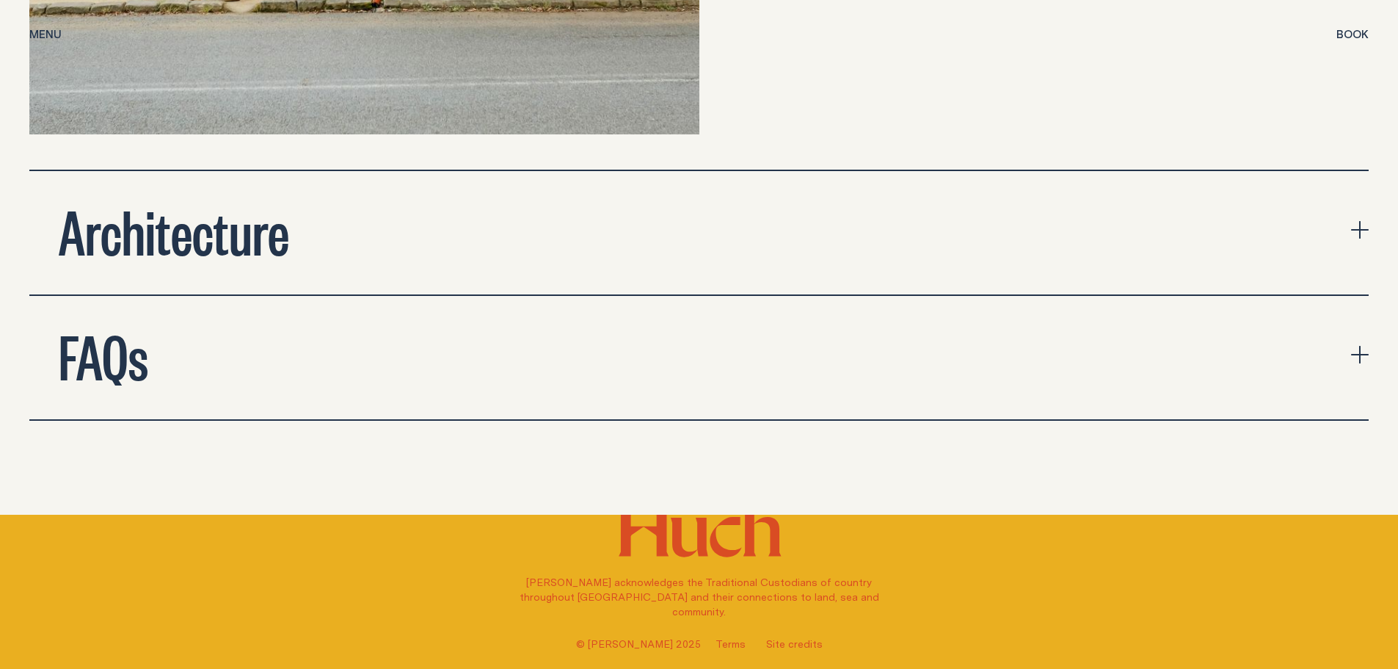
click at [1365, 346] on icon "expand accordion" at bounding box center [1360, 355] width 18 height 18
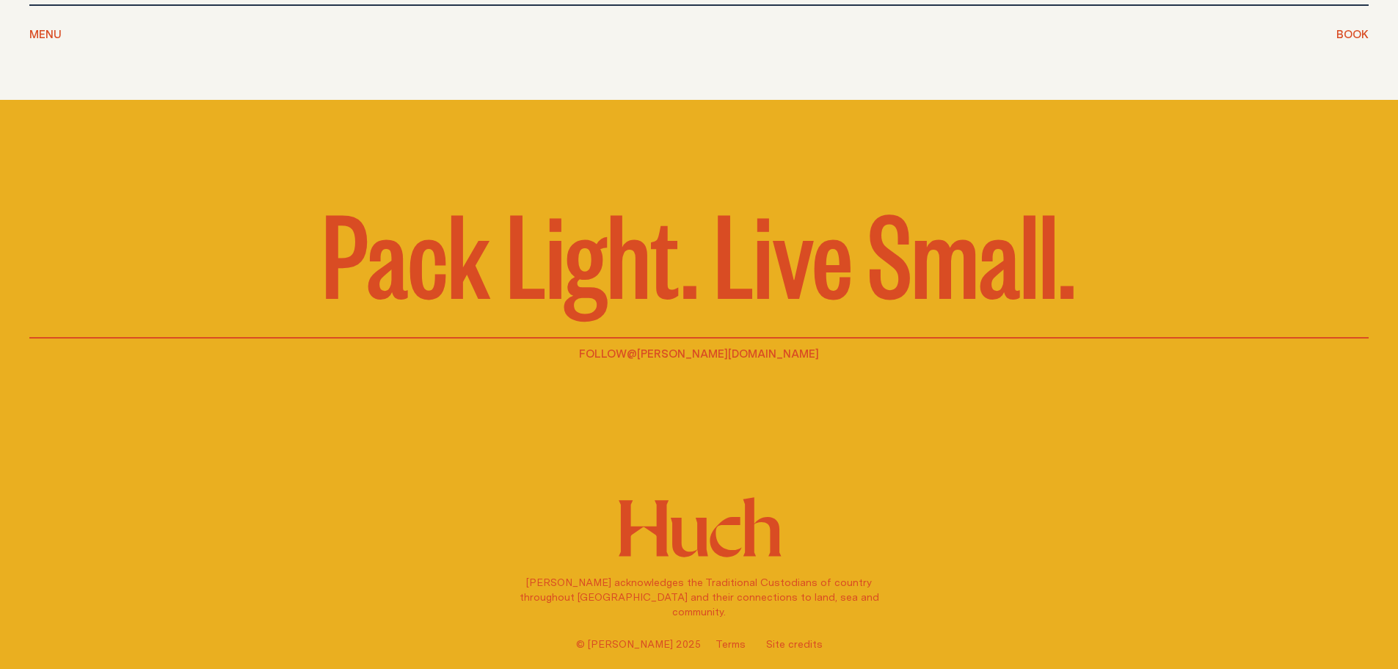
scroll to position [9037, 0]
